Goal: Task Accomplishment & Management: Complete application form

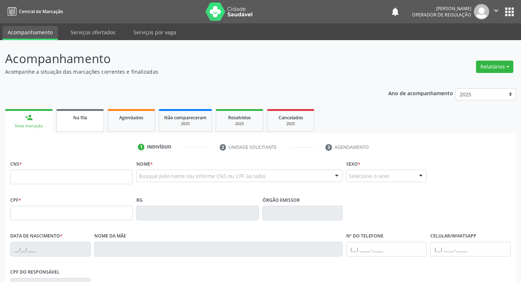
click at [92, 121] on div "Na fila" at bounding box center [80, 118] width 37 height 8
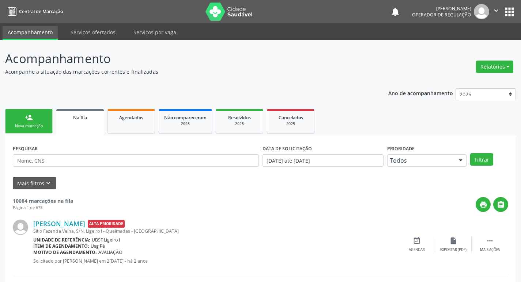
drag, startPoint x: 39, startPoint y: 152, endPoint x: 44, endPoint y: 160, distance: 9.5
click at [42, 155] on div "PESQUISAR" at bounding box center [136, 157] width 250 height 28
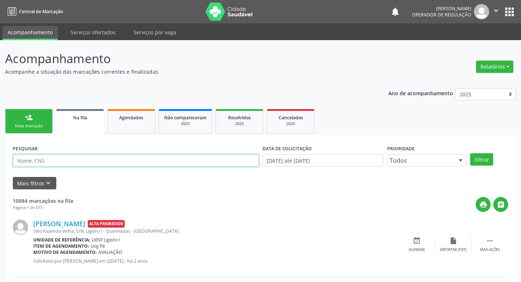
click at [44, 160] on input "text" at bounding box center [136, 161] width 246 height 12
click at [470, 153] on button "Filtrar" at bounding box center [481, 159] width 23 height 12
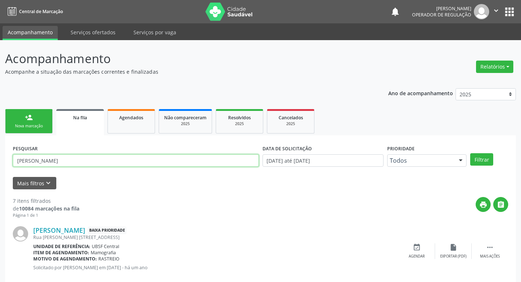
click at [87, 157] on input "MARIA DE BRITO" at bounding box center [136, 161] width 246 height 12
type input "MARIA DE BRITO MONTEIRO"
click at [470, 153] on button "Filtrar" at bounding box center [481, 159] width 23 height 12
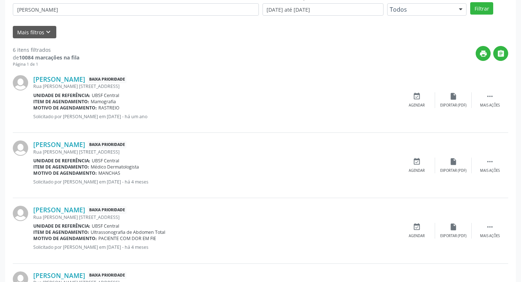
scroll to position [49, 0]
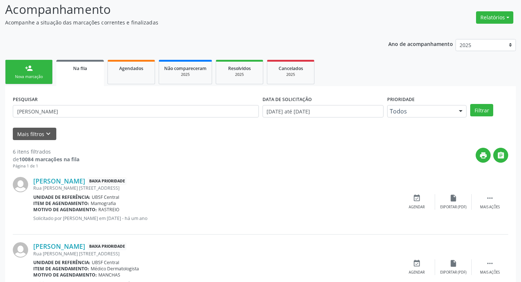
click at [29, 72] on div "person_add" at bounding box center [29, 68] width 8 height 8
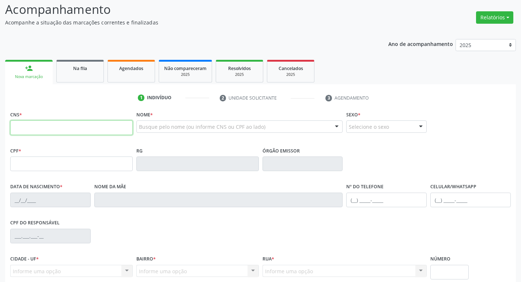
click at [24, 129] on input "text" at bounding box center [71, 128] width 122 height 15
click at [30, 127] on input "text" at bounding box center [71, 128] width 122 height 15
type input "700 0053 5000 9308"
type input "067.894.384-24"
type input "27/11/1973"
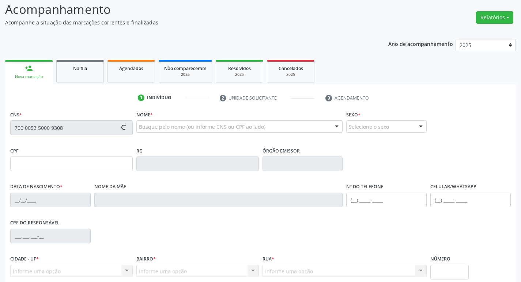
type input "Irene da Costa Silva"
type input "(83) 99312-4578"
type input "196"
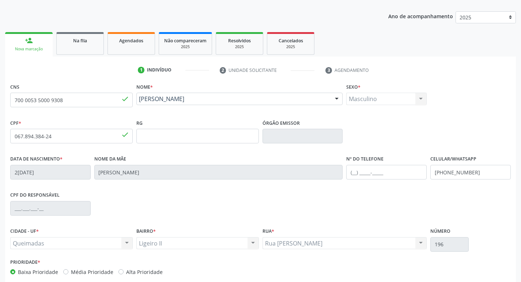
scroll to position [114, 0]
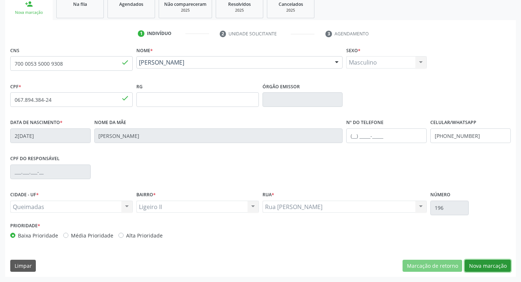
click at [490, 265] on button "Nova marcação" at bounding box center [487, 266] width 46 height 12
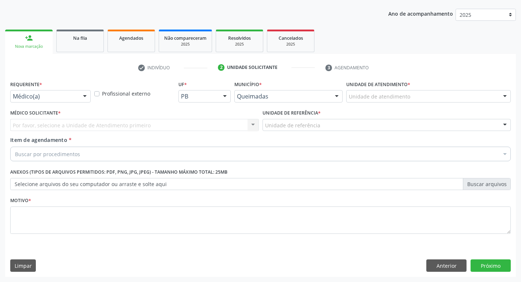
click at [87, 95] on div at bounding box center [84, 97] width 11 height 12
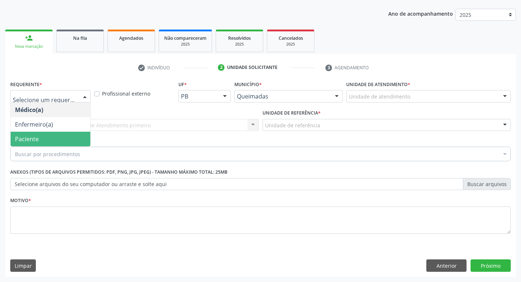
click at [27, 140] on span "Paciente" at bounding box center [27, 139] width 24 height 8
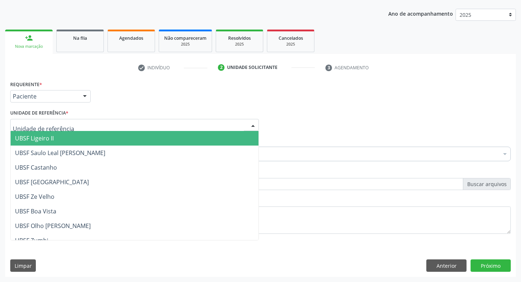
click at [40, 139] on span "UBSF Ligeiro II" at bounding box center [34, 138] width 39 height 8
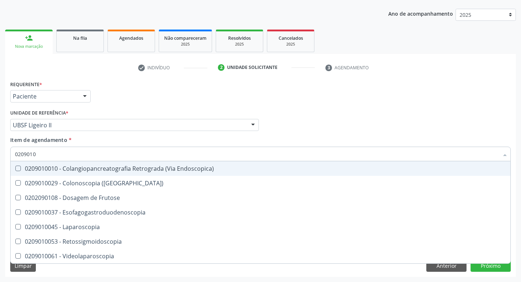
type input "02090100"
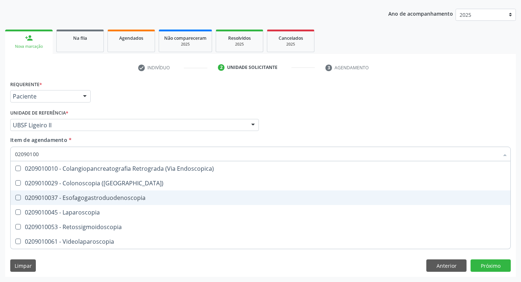
click at [15, 198] on Esofagogastroduodenoscopia at bounding box center [17, 197] width 5 height 5
click at [15, 198] on Esofagogastroduodenoscopia "checkbox" at bounding box center [13, 197] width 5 height 5
checkbox Esofagogastroduodenoscopia "true"
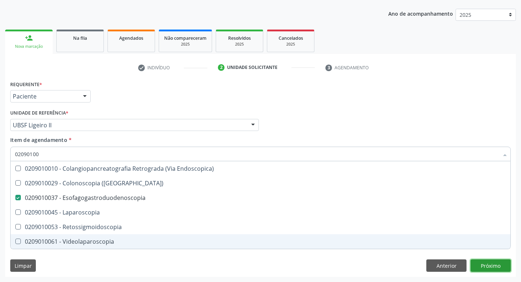
click at [490, 267] on div "Requerente * Paciente Médico(a) Enfermeiro(a) Paciente Nenhum resultado encontr…" at bounding box center [260, 178] width 510 height 198
checkbox \(Coloscopia\) "true"
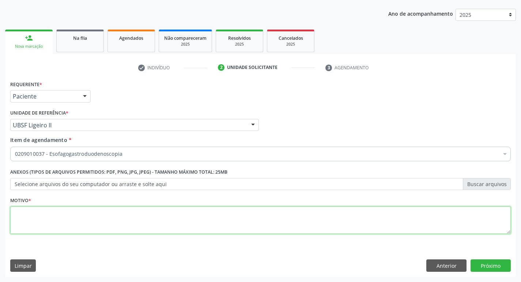
click at [24, 216] on textarea at bounding box center [260, 221] width 500 height 28
type textarea "AVALIACAO"
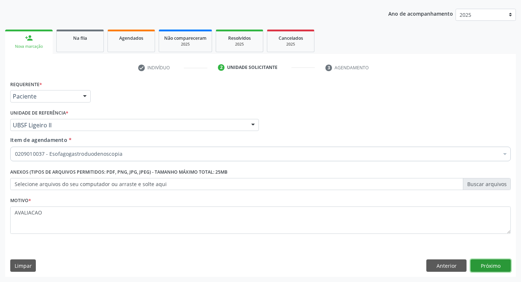
click at [489, 266] on button "Próximo" at bounding box center [490, 266] width 40 height 12
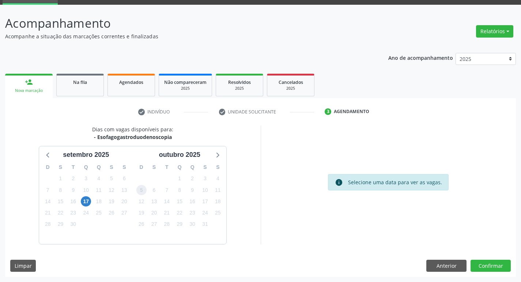
click at [139, 192] on span "5" at bounding box center [141, 190] width 10 height 10
click at [496, 267] on button "Confirmar" at bounding box center [490, 266] width 40 height 12
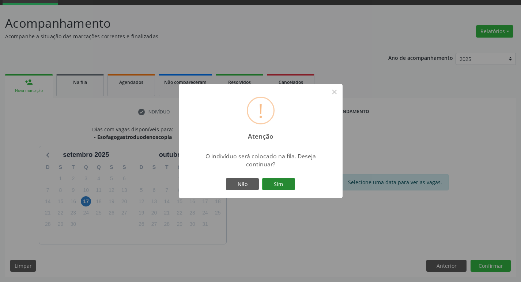
click at [288, 185] on button "Sim" at bounding box center [278, 184] width 33 height 12
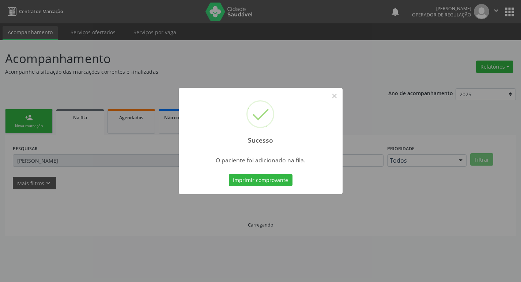
scroll to position [0, 0]
click at [338, 99] on button "×" at bounding box center [337, 96] width 12 height 12
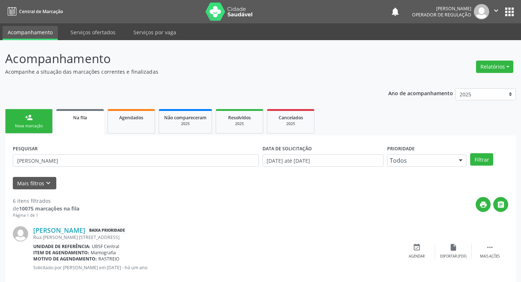
click at [30, 122] on link "person_add Nova marcação" at bounding box center [28, 121] width 47 height 24
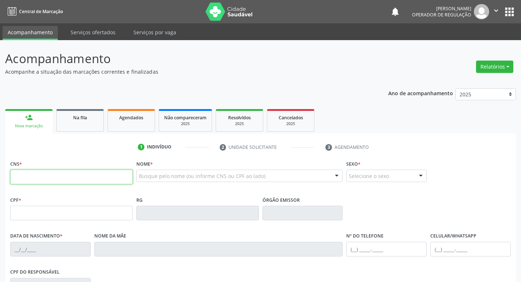
click at [15, 176] on input "text" at bounding box center [71, 177] width 122 height 15
type input "700 2099 7378 7423"
type input "104.422.904-70"
type input "23/04/1991"
type input "Maria do Socorro Ferreira Passos"
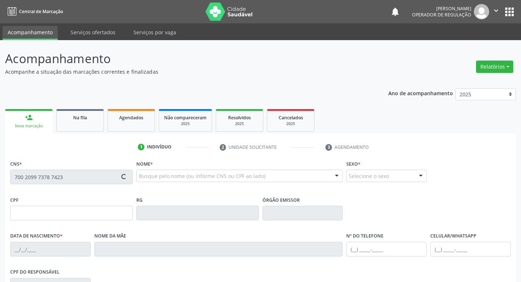
type input "(83) 99306-5927"
type input "874.136.474-00"
type input "261"
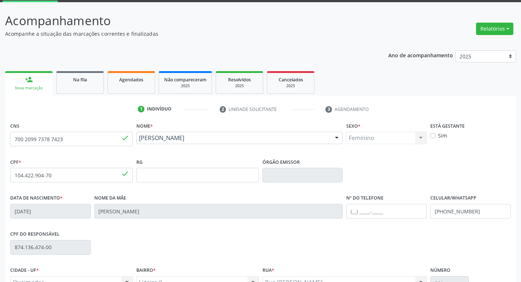
scroll to position [114, 0]
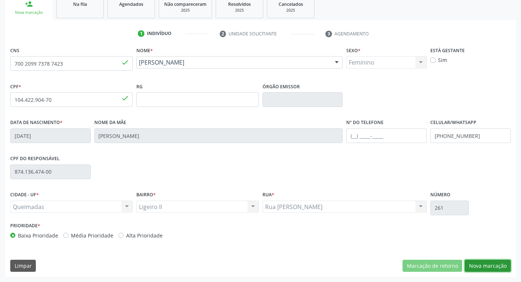
click at [483, 265] on button "Nova marcação" at bounding box center [487, 266] width 46 height 12
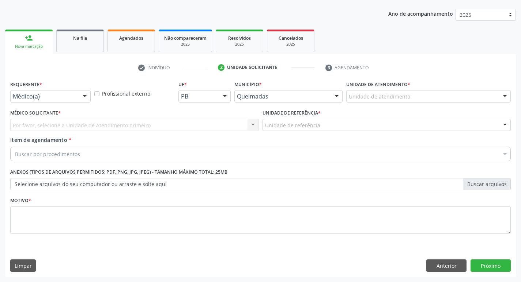
scroll to position [80, 0]
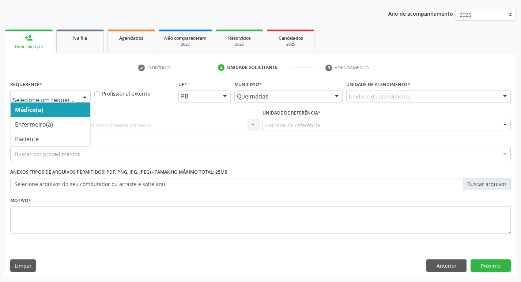
click at [84, 96] on div at bounding box center [84, 97] width 11 height 12
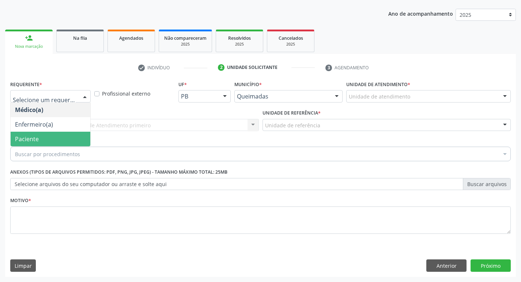
click at [34, 141] on span "Paciente" at bounding box center [27, 139] width 24 height 8
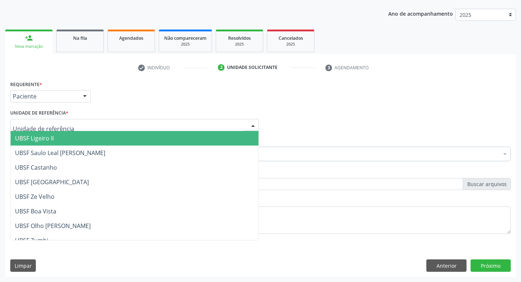
click at [35, 137] on span "UBSF Ligeiro II" at bounding box center [34, 138] width 39 height 8
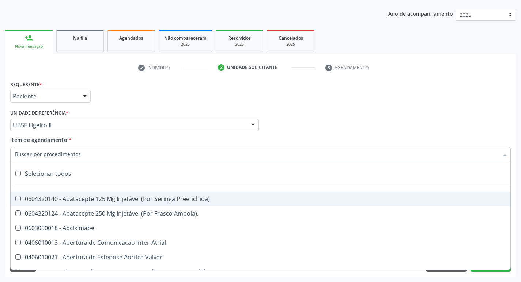
click at [35, 152] on input "Item de agendamento *" at bounding box center [256, 154] width 483 height 15
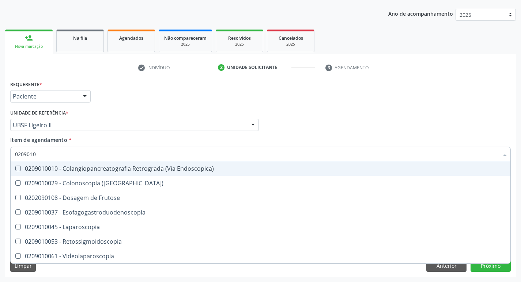
type input "02090100"
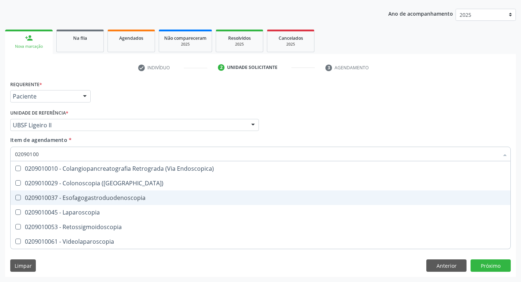
click at [18, 195] on Esofagogastroduodenoscopia at bounding box center [17, 197] width 5 height 5
click at [15, 195] on Esofagogastroduodenoscopia "checkbox" at bounding box center [13, 197] width 5 height 5
checkbox Esofagogastroduodenoscopia "true"
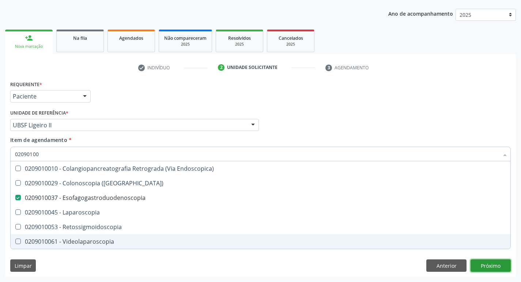
click at [489, 267] on div "Requerente * Paciente Médico(a) Enfermeiro(a) Paciente Nenhum resultado encontr…" at bounding box center [260, 178] width 510 height 198
checkbox \(Coloscopia\) "true"
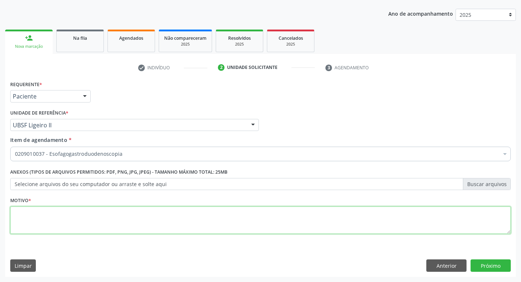
click at [27, 219] on textarea at bounding box center [260, 221] width 500 height 28
type textarea "AVALIACAO"
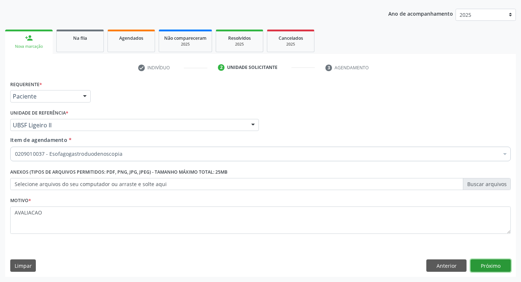
click at [494, 265] on button "Próximo" at bounding box center [490, 266] width 40 height 12
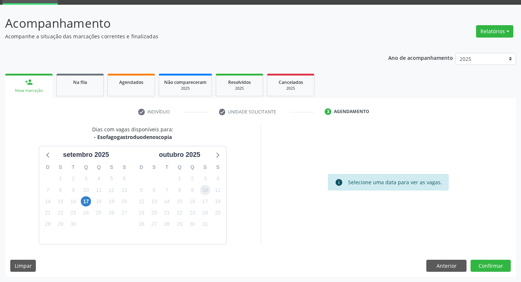
click at [203, 189] on span "10" at bounding box center [205, 190] width 10 height 10
click at [489, 267] on button "Confirmar" at bounding box center [490, 266] width 40 height 12
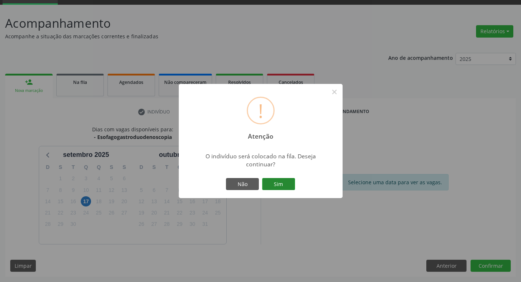
click at [282, 186] on button "Sim" at bounding box center [278, 184] width 33 height 12
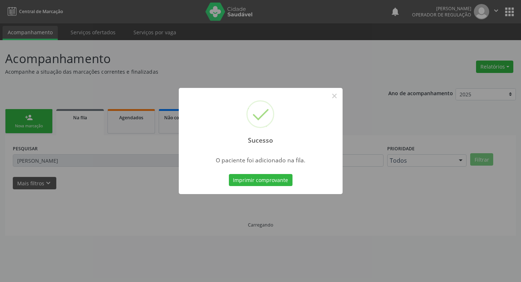
scroll to position [0, 0]
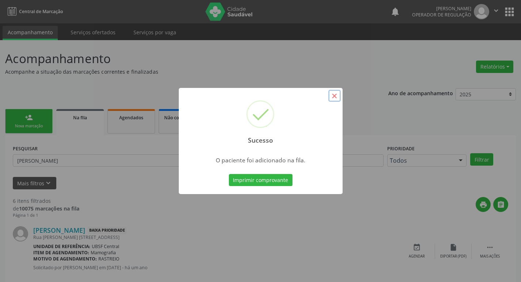
click at [339, 96] on button "×" at bounding box center [334, 96] width 12 height 12
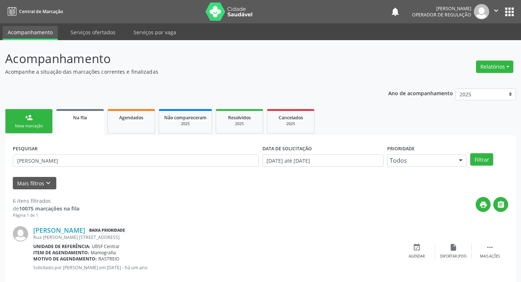
click at [19, 122] on link "person_add Nova marcação" at bounding box center [28, 121] width 47 height 24
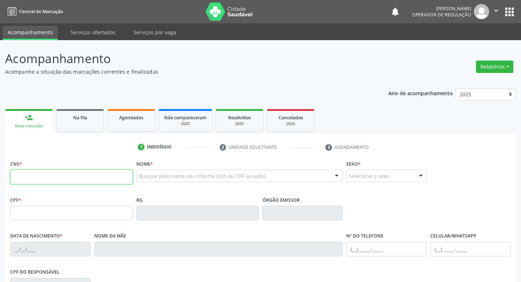
click at [24, 179] on input "text" at bounding box center [71, 177] width 122 height 15
click at [13, 177] on input "text" at bounding box center [71, 177] width 122 height 15
type input "706 4031 3469 6185"
type input "139.376.644-75"
type input "18/07/2001"
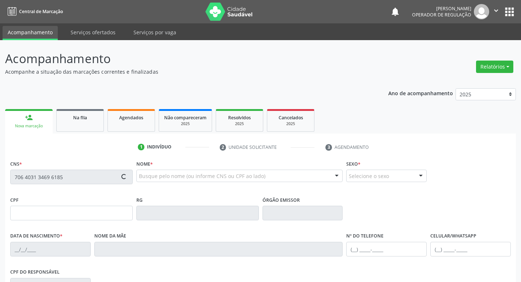
type input "Luzinete Clementino da Costa Santos"
type input "(83) 99124-8937"
type input "051.141.274-62"
type input "S/N"
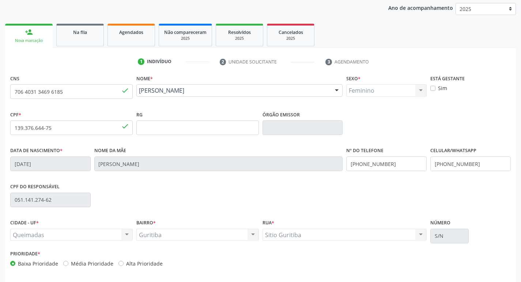
scroll to position [114, 0]
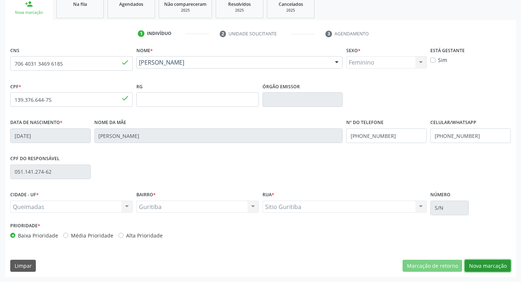
click at [474, 262] on button "Nova marcação" at bounding box center [487, 266] width 46 height 12
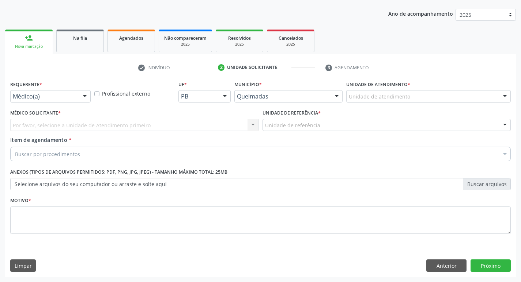
scroll to position [80, 0]
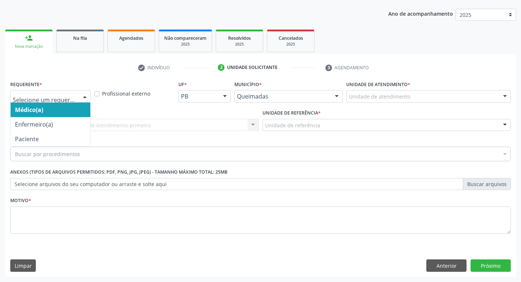
click at [86, 97] on div at bounding box center [84, 97] width 11 height 12
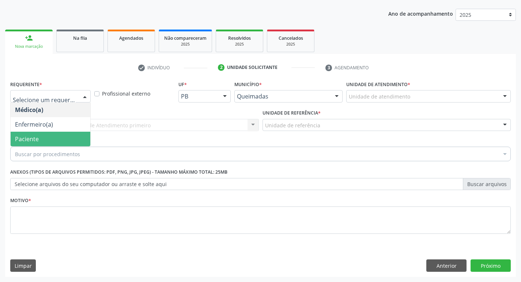
click at [53, 145] on span "Paciente" at bounding box center [51, 139] width 80 height 15
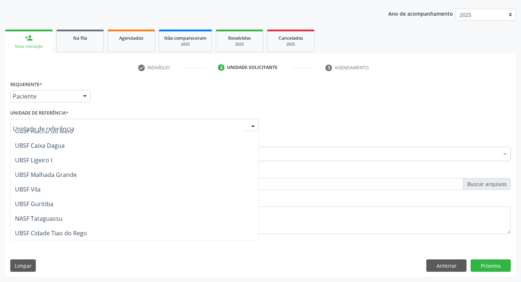
scroll to position [183, 0]
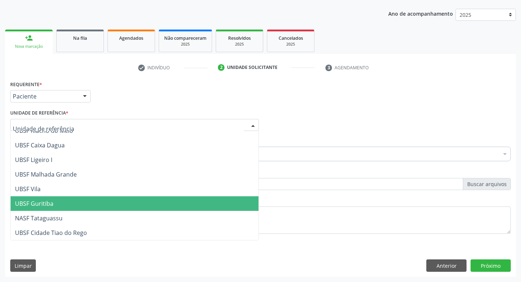
click at [36, 203] on span "UBSF Guritiba" at bounding box center [34, 204] width 38 height 8
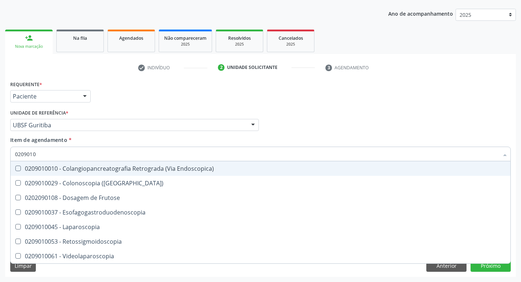
type input "02090100"
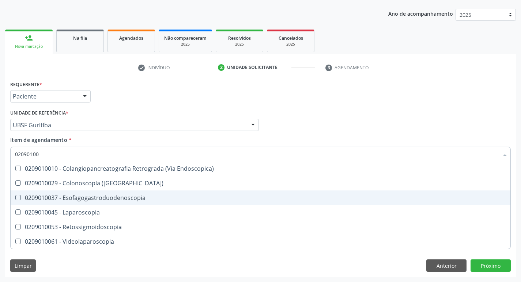
click at [16, 197] on Esofagogastroduodenoscopia at bounding box center [17, 197] width 5 height 5
click at [15, 197] on Esofagogastroduodenoscopia "checkbox" at bounding box center [13, 197] width 5 height 5
checkbox Esofagogastroduodenoscopia "true"
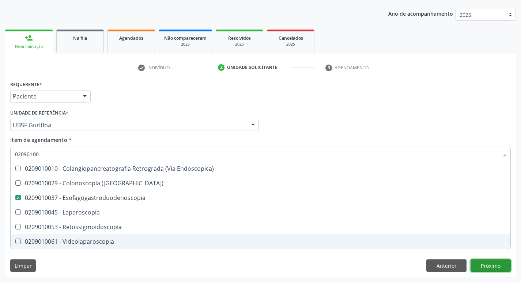
click at [487, 266] on div "Requerente * Paciente Médico(a) Enfermeiro(a) Paciente Nenhum resultado encontr…" at bounding box center [260, 178] width 510 height 198
checkbox \(Coloscopia\) "true"
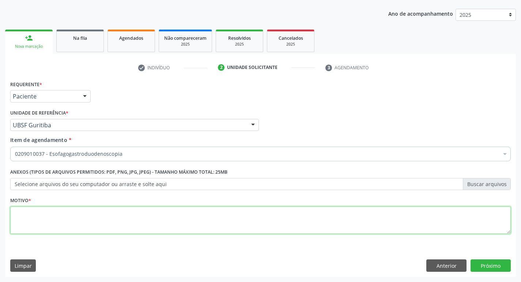
click at [19, 219] on textarea at bounding box center [260, 221] width 500 height 28
type textarea "AVALIACAO"
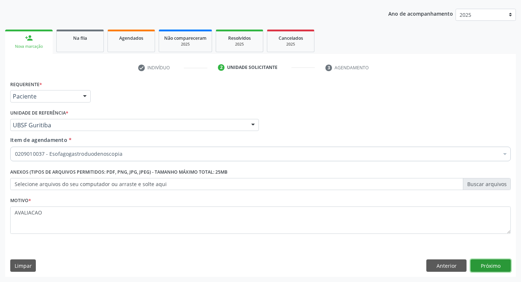
click at [490, 265] on button "Próximo" at bounding box center [490, 266] width 40 height 12
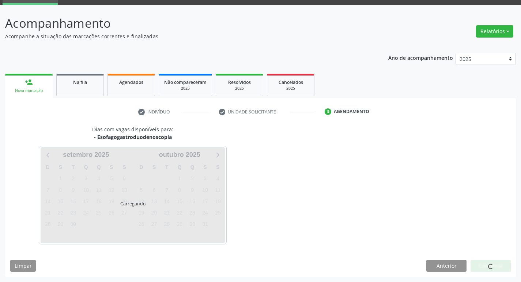
scroll to position [35, 0]
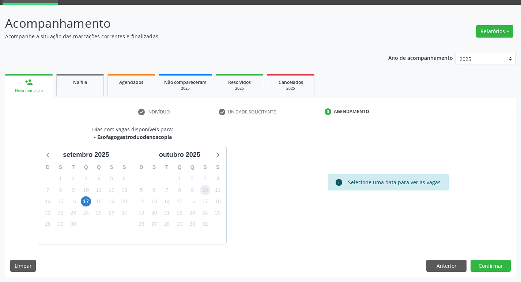
click at [206, 189] on span "10" at bounding box center [205, 190] width 10 height 10
click at [490, 263] on button "Confirmar" at bounding box center [490, 266] width 40 height 12
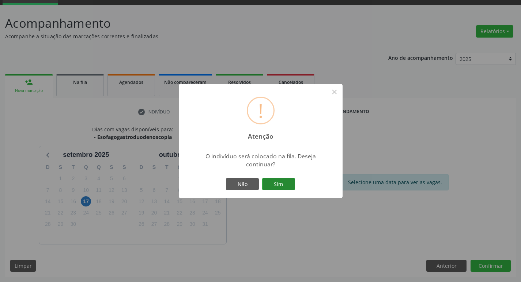
click at [281, 185] on button "Sim" at bounding box center [278, 184] width 33 height 12
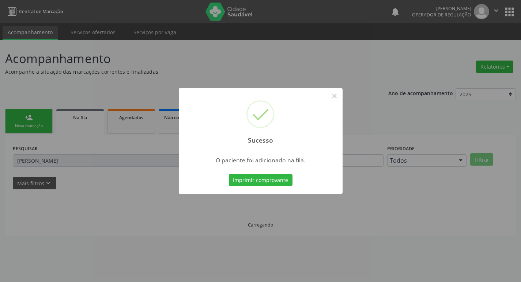
scroll to position [0, 0]
click at [337, 99] on button "×" at bounding box center [337, 96] width 12 height 12
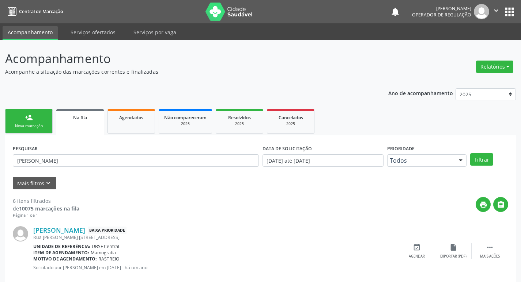
click at [43, 129] on div "Nova marcação" at bounding box center [29, 125] width 37 height 5
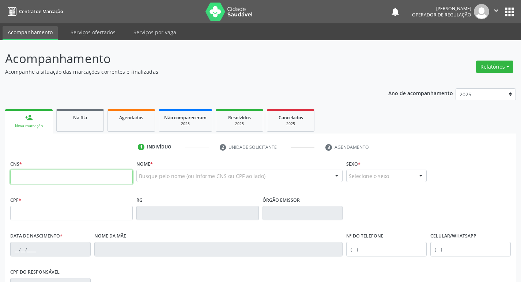
click at [23, 174] on input "text" at bounding box center [71, 177] width 122 height 15
type input "700 8089 3381 2889"
type input "128.305.274-10"
type input "06/01/2000"
type input "Maria Aparecida da Silva Souza"
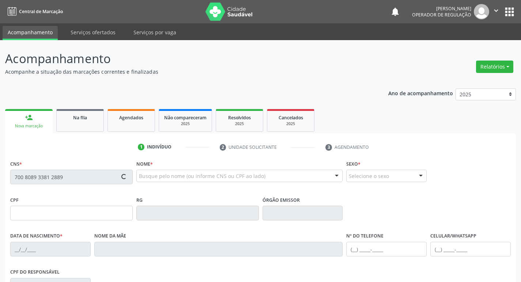
type input "(83) 99344-1633"
type input "893.159.524-72"
type input "S/N"
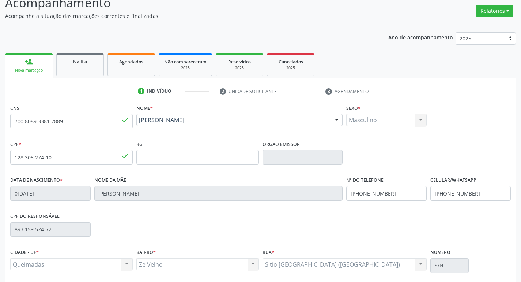
scroll to position [114, 0]
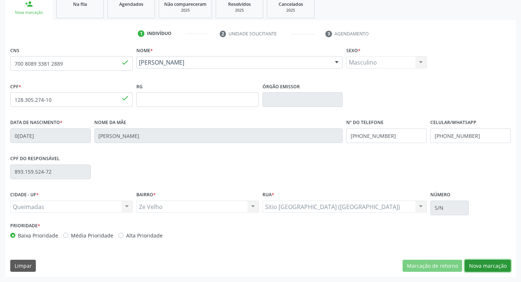
click at [474, 265] on button "Nova marcação" at bounding box center [487, 266] width 46 height 12
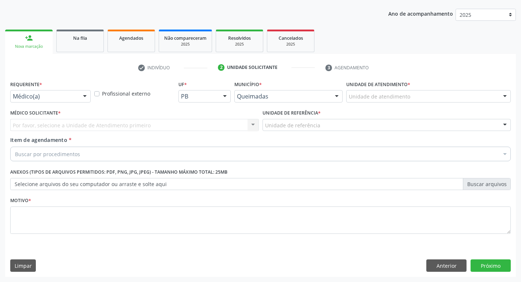
scroll to position [80, 0]
click at [84, 97] on div at bounding box center [84, 97] width 11 height 12
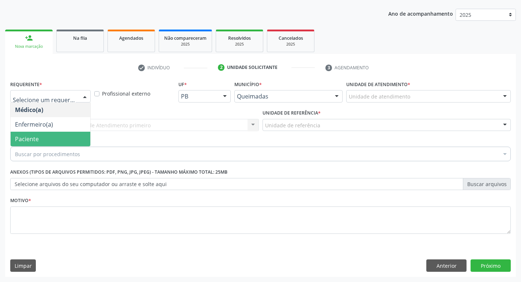
click at [51, 138] on span "Paciente" at bounding box center [51, 139] width 80 height 15
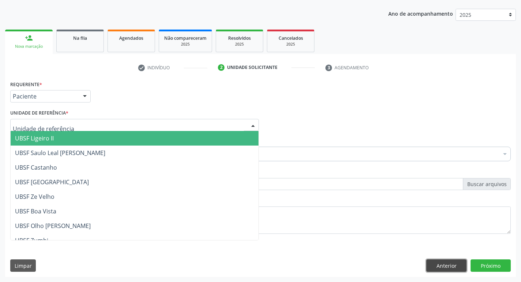
click at [436, 264] on button "Anterior" at bounding box center [446, 266] width 40 height 12
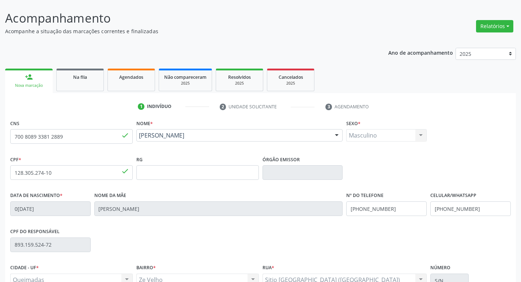
scroll to position [4, 0]
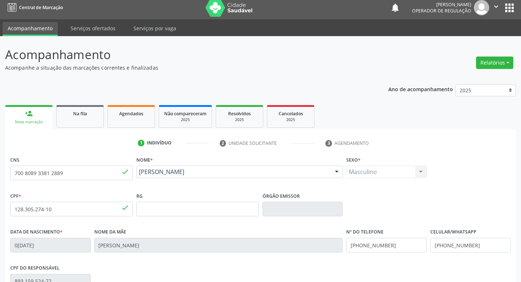
click at [509, 9] on button "apps" at bounding box center [509, 7] width 13 height 13
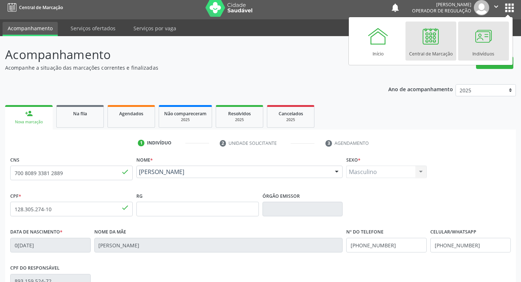
click at [489, 41] on div at bounding box center [483, 36] width 22 height 22
